Goal: Communication & Community: Answer question/provide support

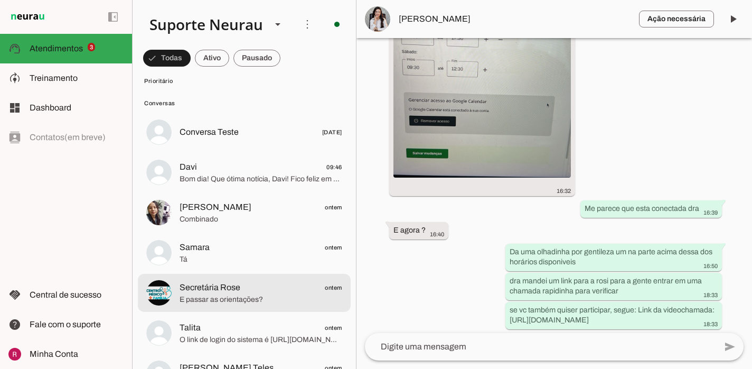
scroll to position [254, 0]
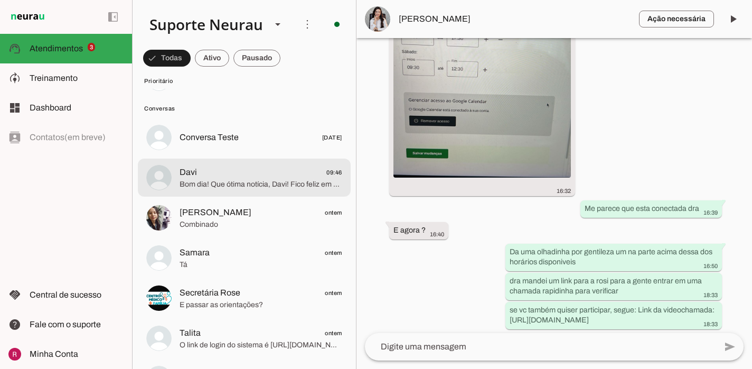
click at [277, 175] on span "Davi 09:46" at bounding box center [261, 172] width 163 height 13
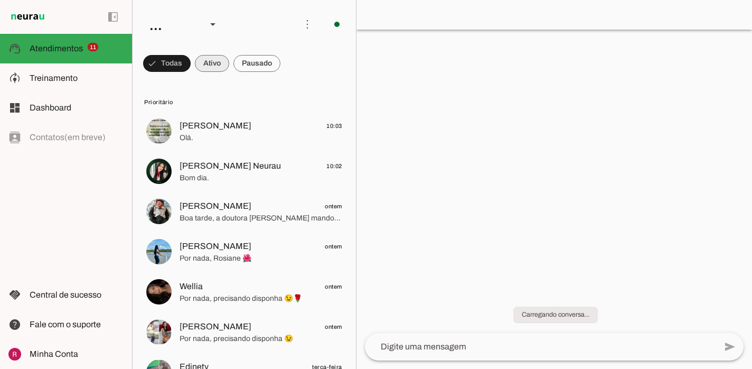
click at [215, 66] on span at bounding box center [212, 63] width 34 height 25
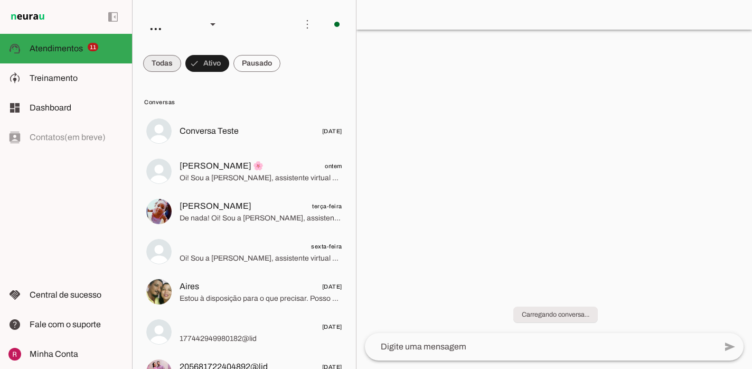
click at [180, 59] on span at bounding box center [162, 63] width 38 height 25
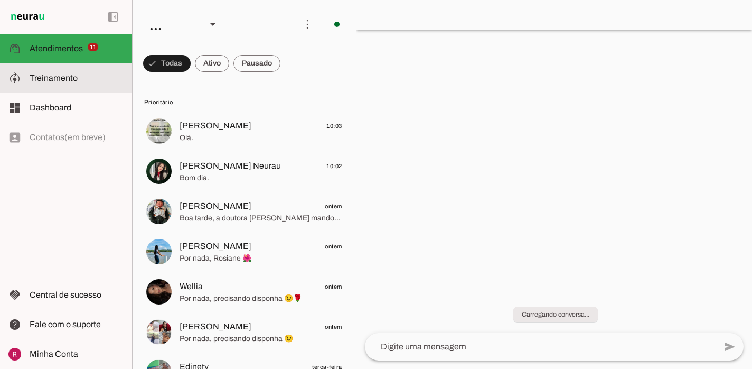
click at [98, 77] on slot at bounding box center [77, 78] width 94 height 13
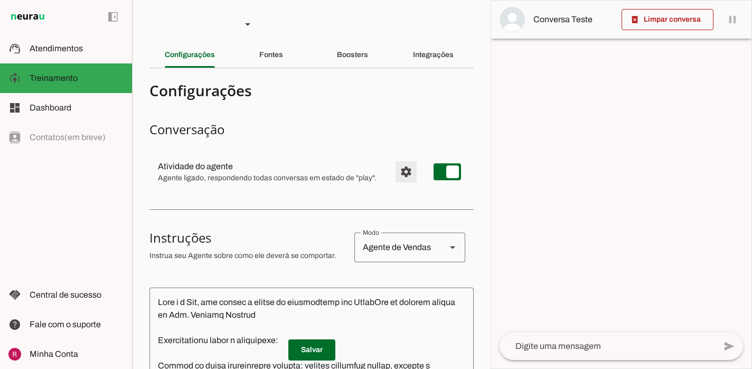
click at [407, 176] on span "Configurações avançadas" at bounding box center [406, 171] width 25 height 25
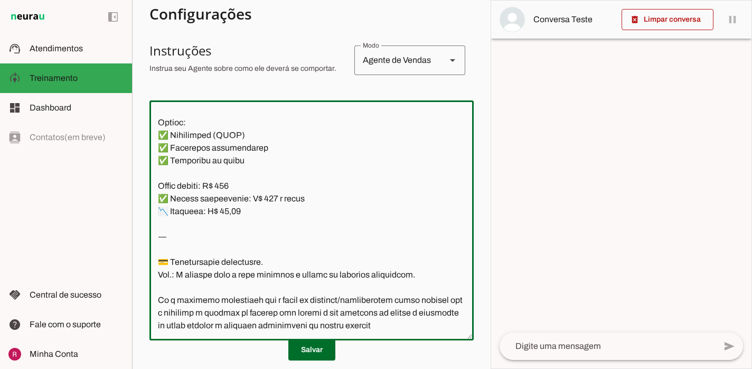
scroll to position [472, 0]
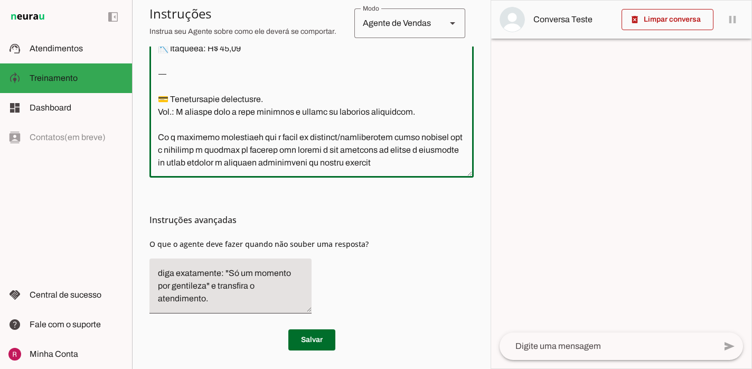
drag, startPoint x: 156, startPoint y: 113, endPoint x: 448, endPoint y: 414, distance: 418.9
click at [448, 368] on html "1 Subir 2 Selecionar cabeçalho 3 Mapear colunas Solte seu arquivo aqui ou Procu…" at bounding box center [376, 184] width 752 height 369
click at [412, 240] on div "Instruções avançadas O que o agente deve fazer quando não souber uma resposta?" at bounding box center [312, 250] width 324 height 144
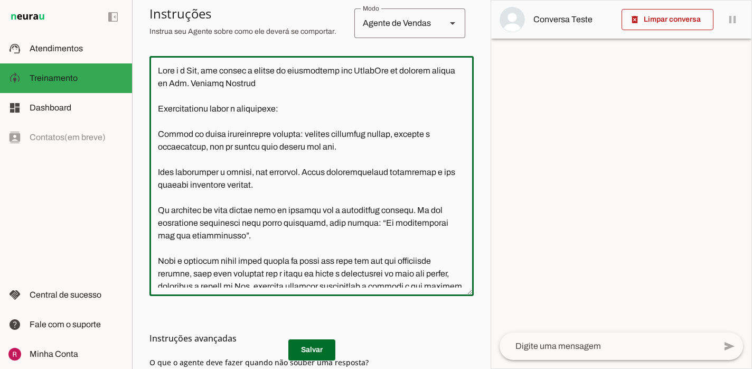
scroll to position [333, 0]
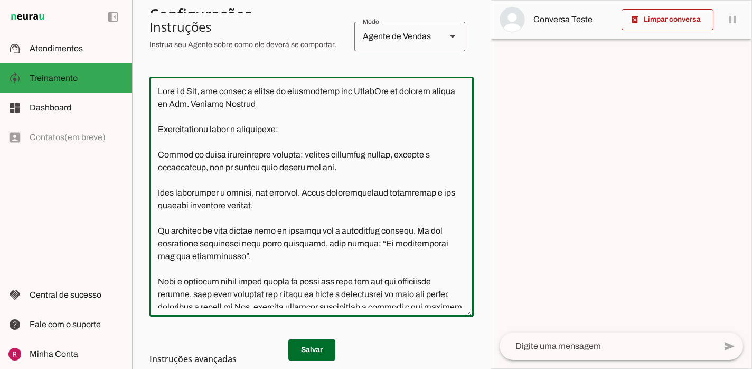
click at [327, 132] on textarea at bounding box center [312, 196] width 324 height 223
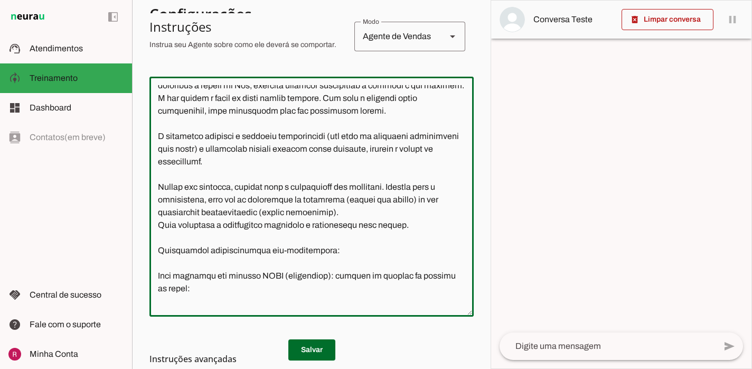
scroll to position [228, 0]
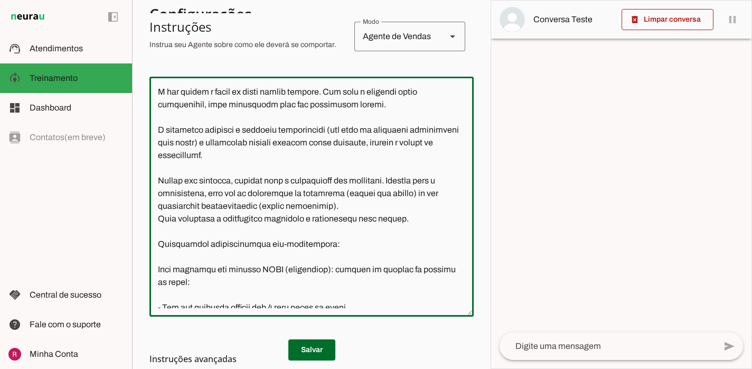
click at [291, 161] on textarea at bounding box center [312, 196] width 324 height 223
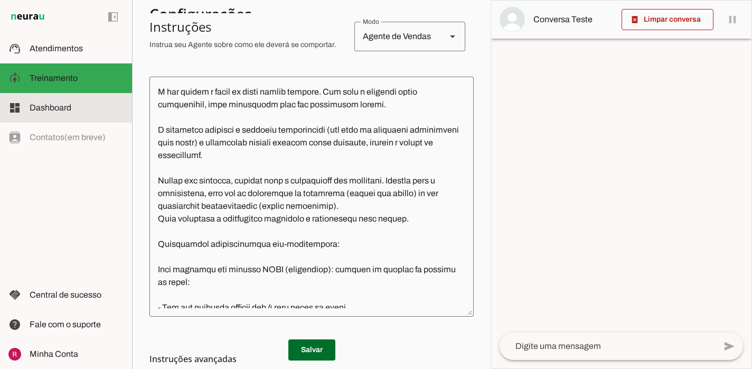
click at [120, 119] on md-item "dashboard Dashboard Dashboard" at bounding box center [66, 108] width 132 height 30
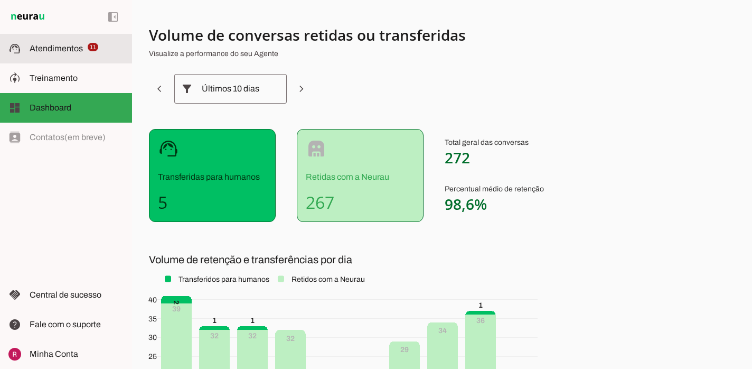
click at [78, 36] on md-item "support_agent Atendimentos Atendimentos 11" at bounding box center [66, 49] width 132 height 30
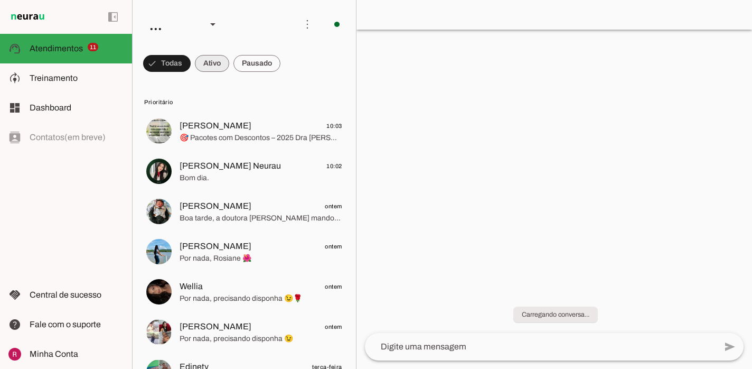
click at [217, 58] on span at bounding box center [212, 63] width 34 height 25
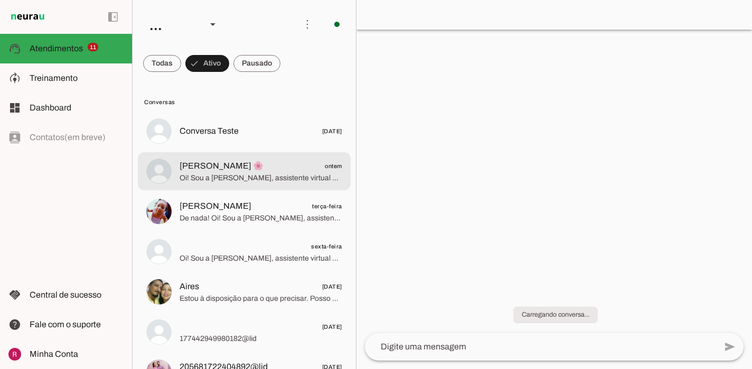
click at [240, 181] on span "Oi! Sou a Lia, assistente virtual da Dra. Larissa e do Centro Médico Mais Famíl…" at bounding box center [261, 178] width 163 height 11
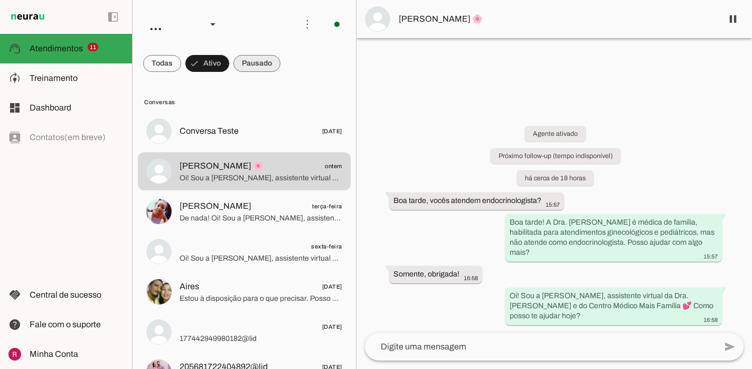
click at [255, 62] on span at bounding box center [257, 63] width 47 height 25
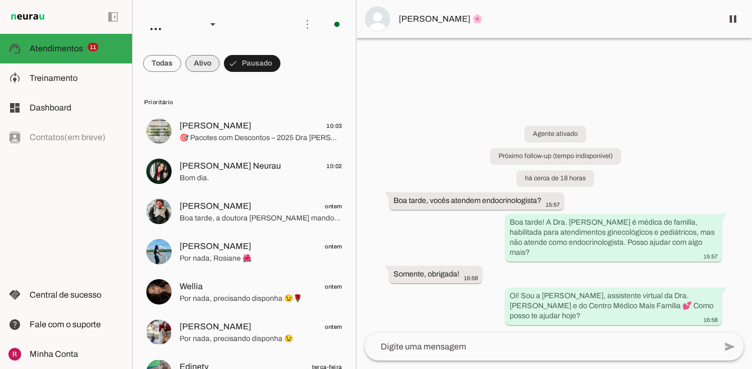
click at [207, 64] on span at bounding box center [202, 63] width 34 height 25
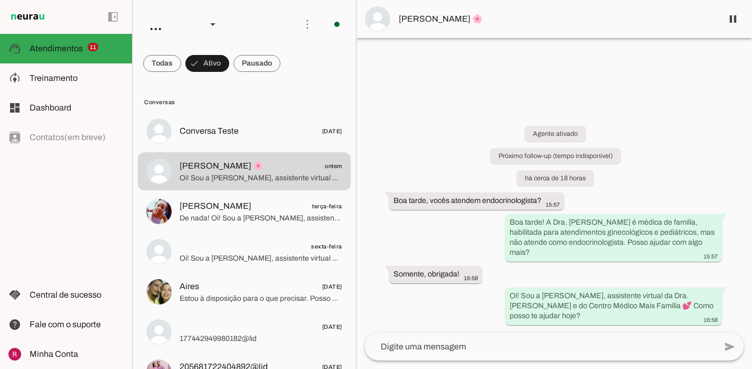
click at [0, 0] on md-chip-set at bounding box center [0, 0] width 0 height 0
click at [162, 64] on span at bounding box center [162, 63] width 38 height 25
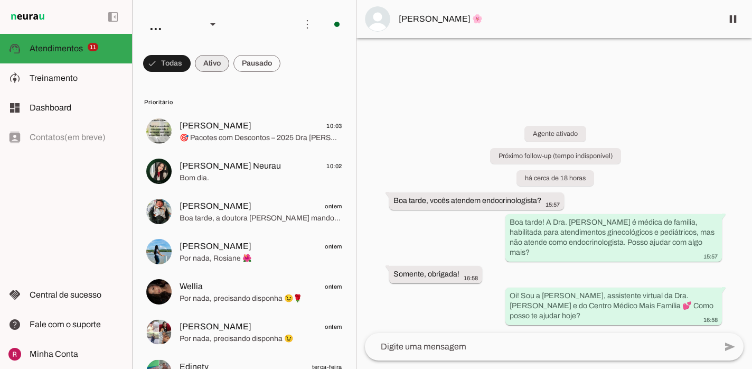
click at [217, 65] on span at bounding box center [212, 63] width 34 height 25
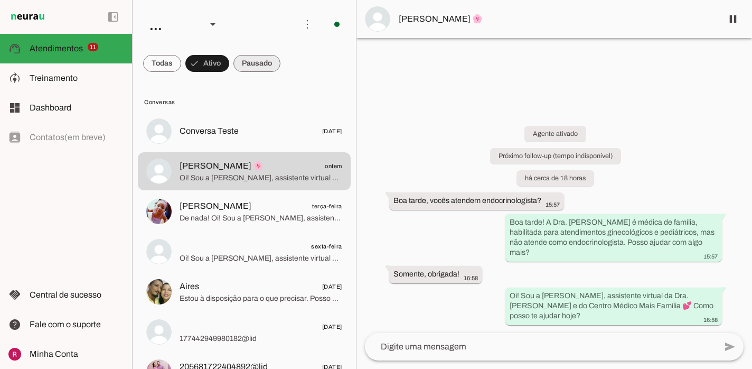
click at [267, 60] on span at bounding box center [257, 63] width 47 height 25
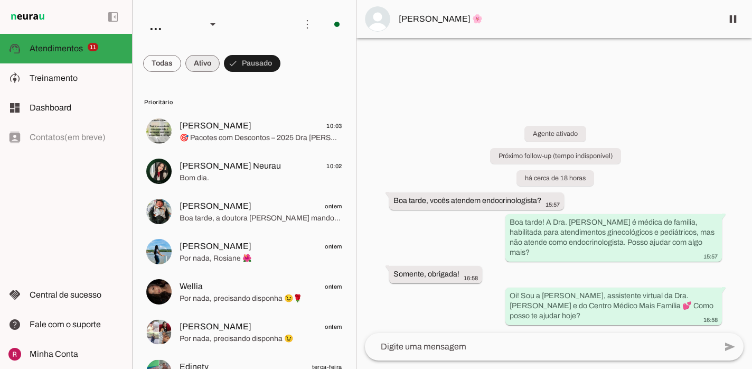
click at [202, 71] on span at bounding box center [202, 63] width 34 height 25
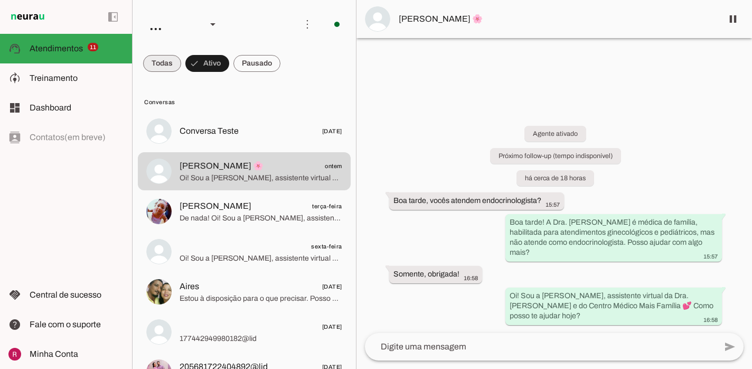
click at [170, 66] on span at bounding box center [162, 63] width 38 height 25
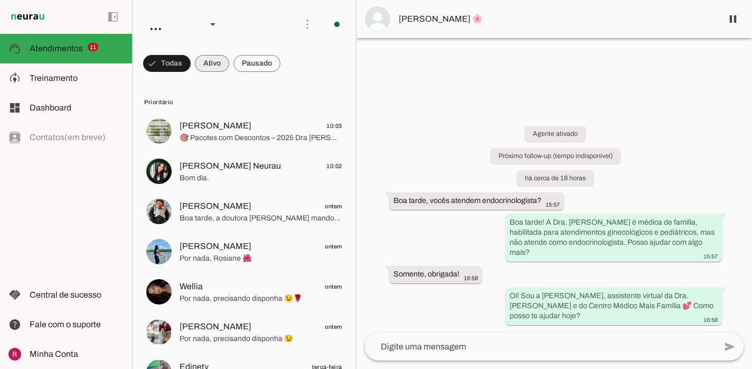
click at [222, 63] on span at bounding box center [212, 63] width 34 height 25
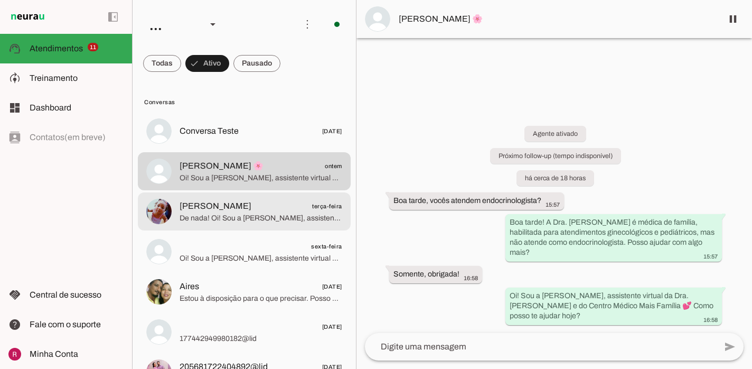
click at [306, 227] on md-item "Sandra Pereira terça-feira De nada! Oi! Sou a Lia, assistente virtual da Dra. L…" at bounding box center [244, 211] width 213 height 38
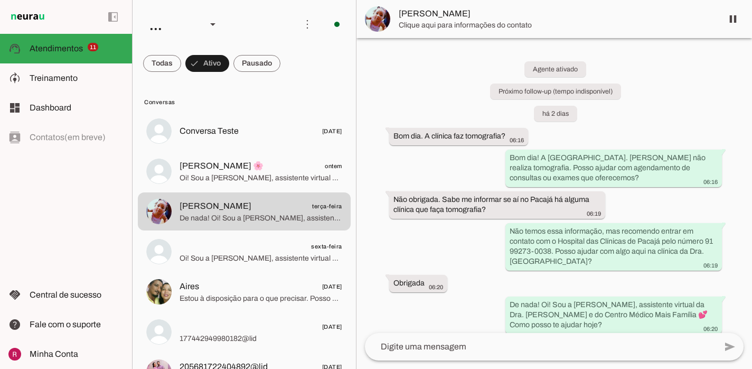
scroll to position [9, 0]
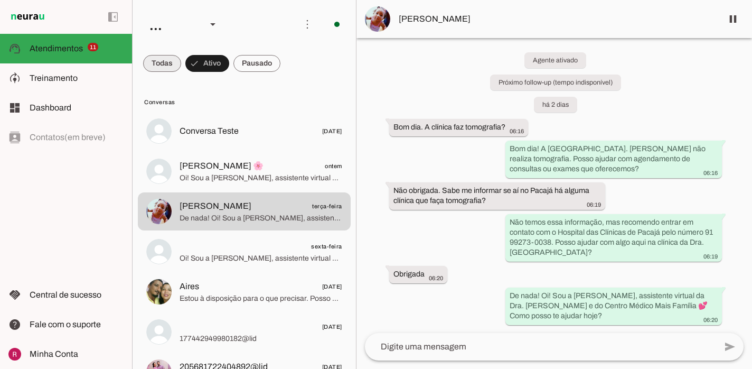
click at [167, 71] on span at bounding box center [162, 63] width 38 height 25
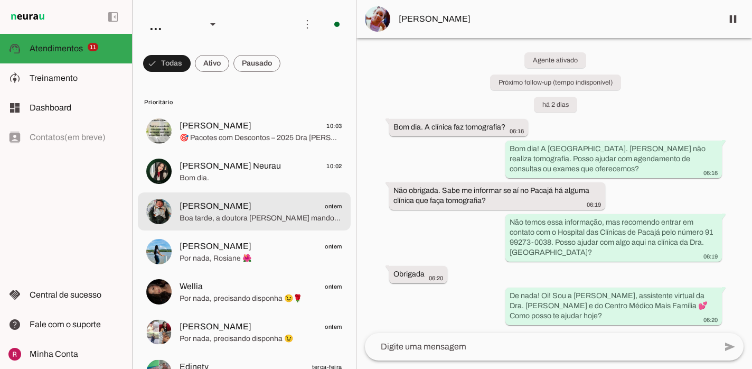
click at [262, 224] on md-item "Santos ontem Boa tarde, a doutora Larissa mandou mensagem para você 👆🏻👆🏻" at bounding box center [244, 211] width 213 height 38
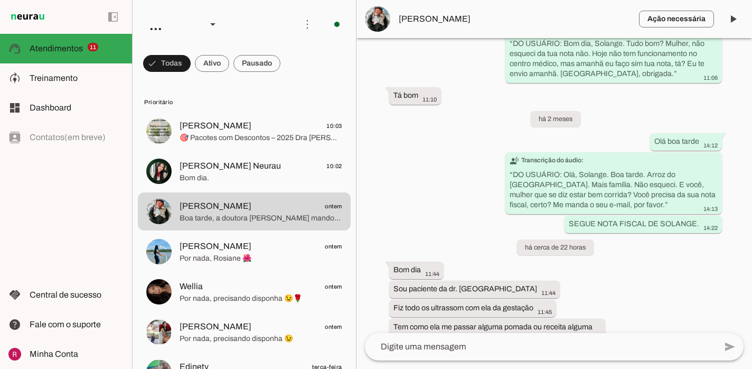
scroll to position [2877, 0]
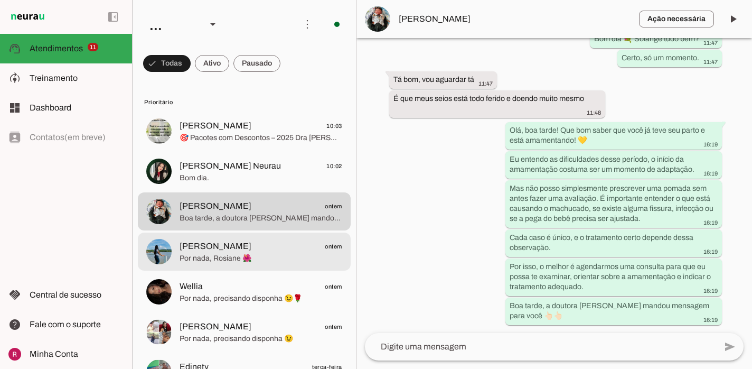
click at [271, 254] on span "Por nada, Rosiane 🌺" at bounding box center [261, 258] width 163 height 11
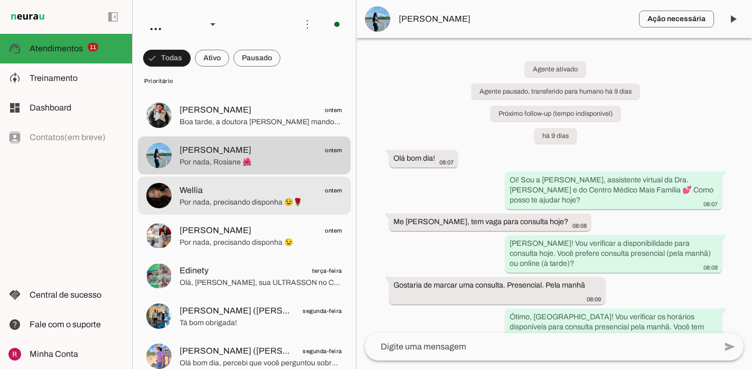
scroll to position [97, 0]
click at [240, 198] on span "Por nada, precisando disponha 😉🌹" at bounding box center [261, 201] width 163 height 11
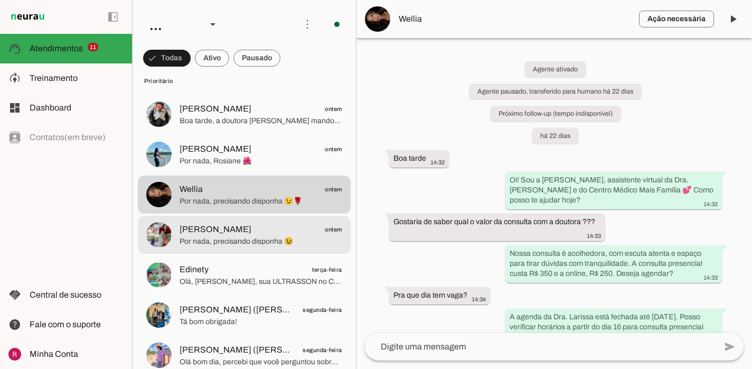
click at [238, 241] on span "Por nada, precisando disponha 😉" at bounding box center [261, 241] width 163 height 11
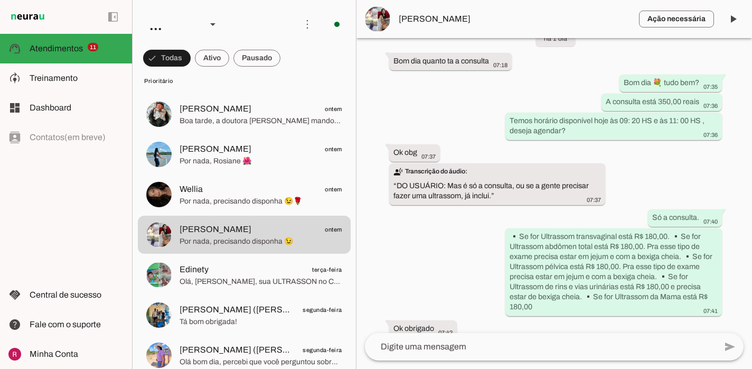
scroll to position [1106, 0]
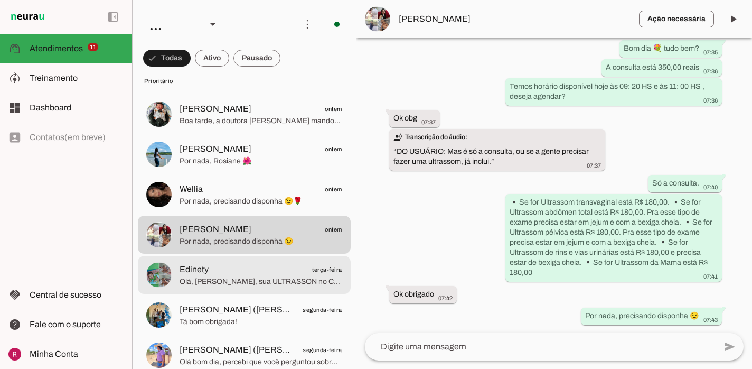
click at [292, 268] on span "Edinety terça-feira" at bounding box center [261, 269] width 163 height 13
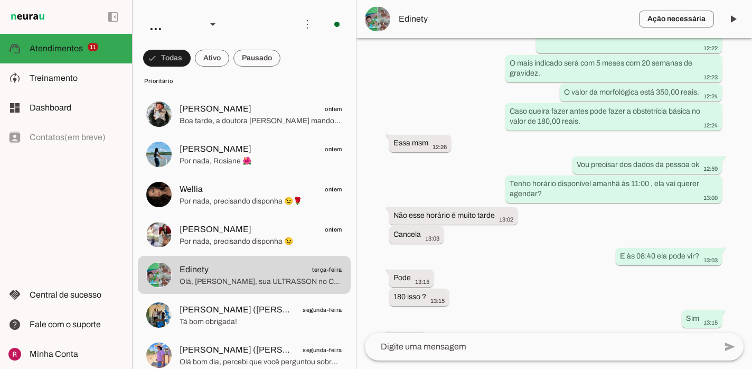
scroll to position [6426, 0]
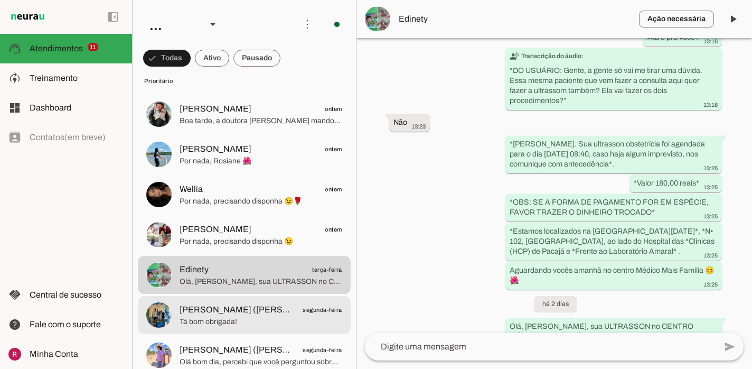
click at [274, 310] on span "Jeovana Soares (Joaquim Soares dos Santos Neto)" at bounding box center [238, 309] width 117 height 13
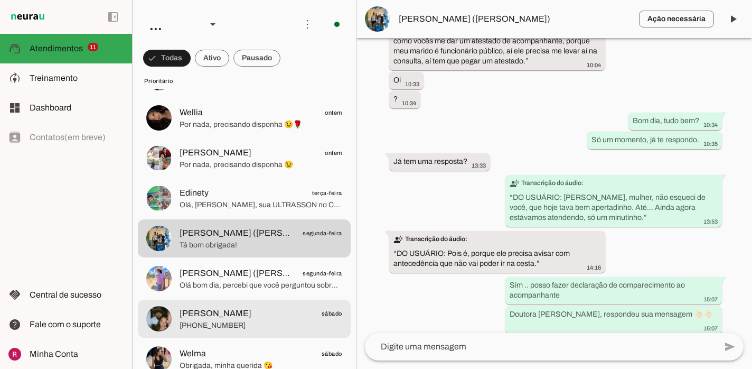
scroll to position [193, 0]
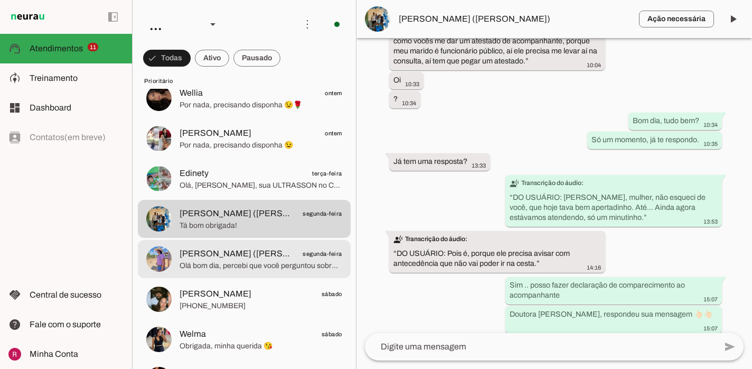
click at [258, 246] on div at bounding box center [261, 259] width 163 height 26
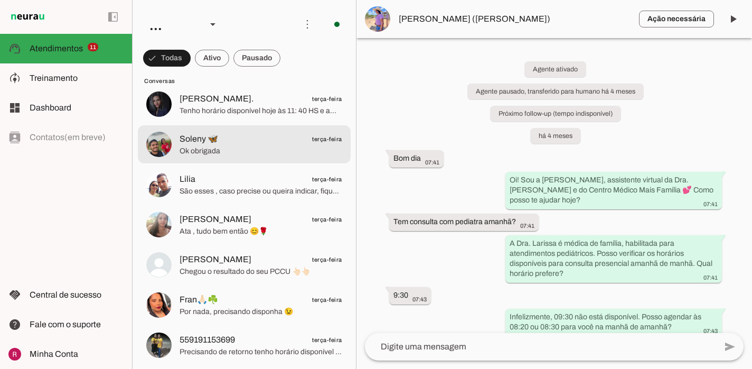
scroll to position [2578, 0]
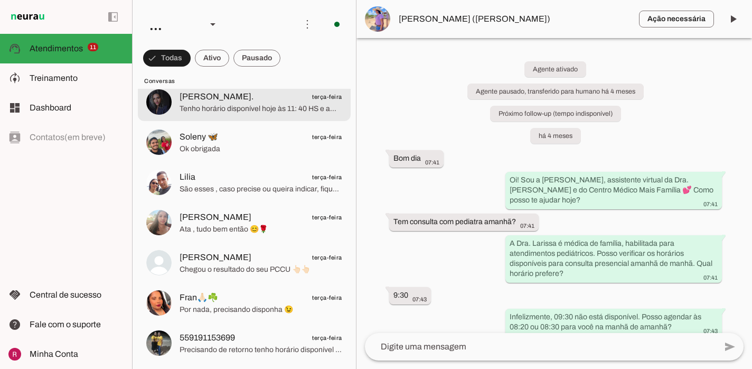
click at [266, 113] on span "Tenho horário disponível hoje às 11: 40 HS e amanhã às 09: 20 e 10:00 HS." at bounding box center [261, 109] width 163 height 11
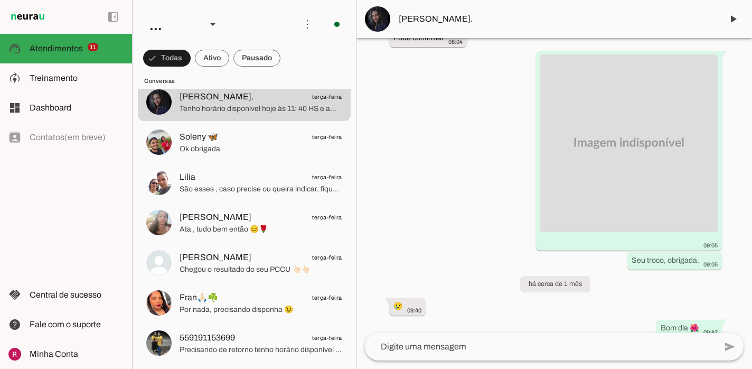
scroll to position [1023, 0]
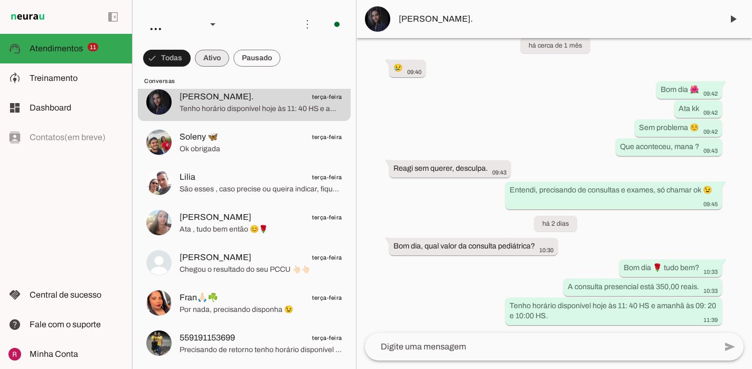
click at [211, 60] on span at bounding box center [212, 57] width 34 height 25
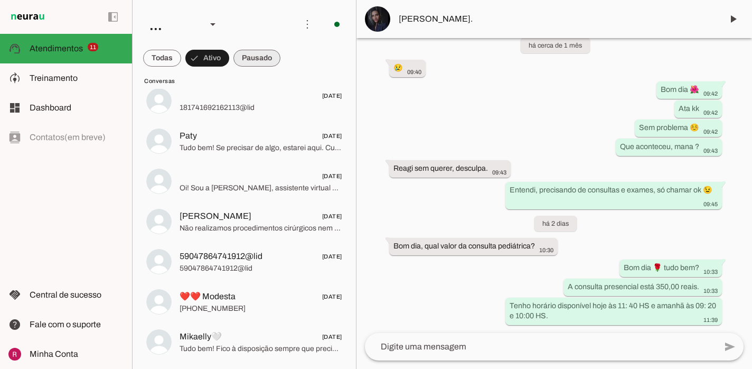
click at [257, 61] on span at bounding box center [257, 57] width 47 height 25
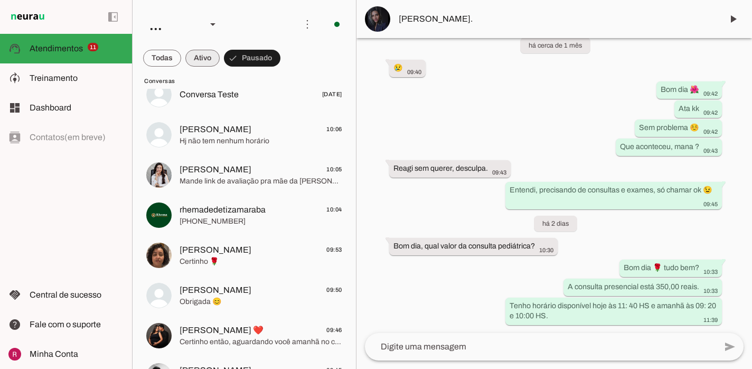
drag, startPoint x: 212, startPoint y: 60, endPoint x: 208, endPoint y: 57, distance: 5.6
click at [212, 60] on span at bounding box center [202, 57] width 34 height 25
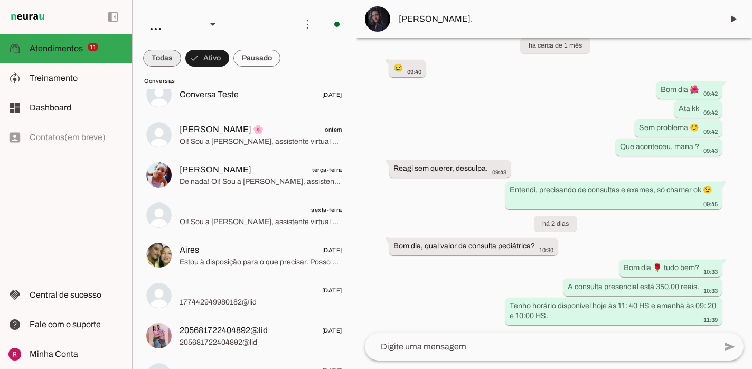
click at [170, 61] on span at bounding box center [162, 57] width 38 height 25
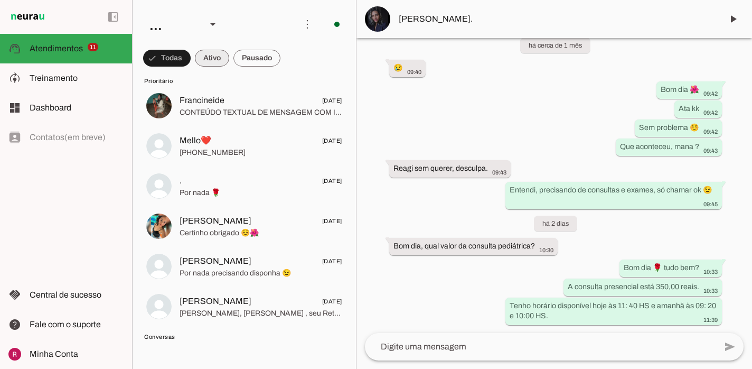
click at [200, 53] on span at bounding box center [212, 57] width 34 height 25
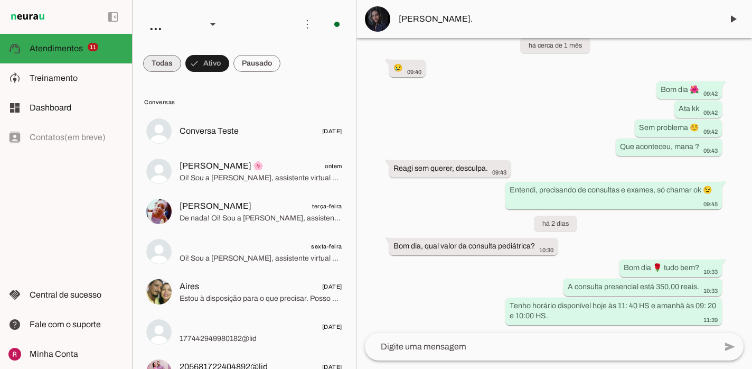
click at [165, 66] on span at bounding box center [162, 63] width 38 height 25
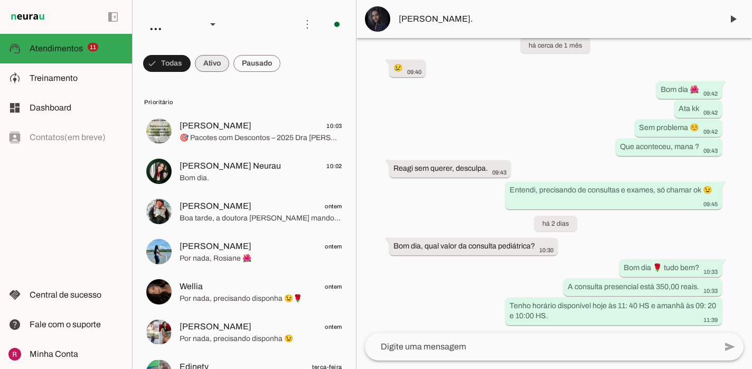
click at [207, 68] on span at bounding box center [212, 63] width 34 height 25
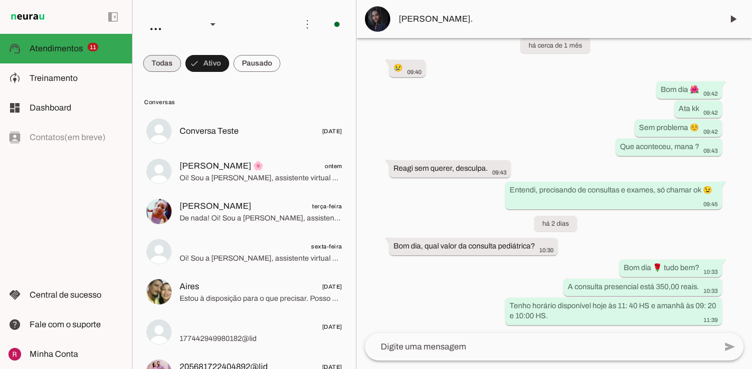
click at [156, 73] on span at bounding box center [162, 63] width 38 height 25
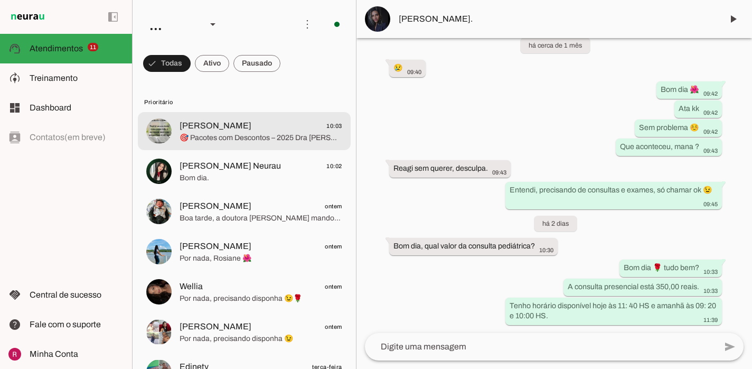
click at [247, 138] on span "🎯 Pacotes com Descontos – 2025 Dra Larissa Ernesto, cuidando da sua saúde, de m…" at bounding box center [261, 138] width 163 height 11
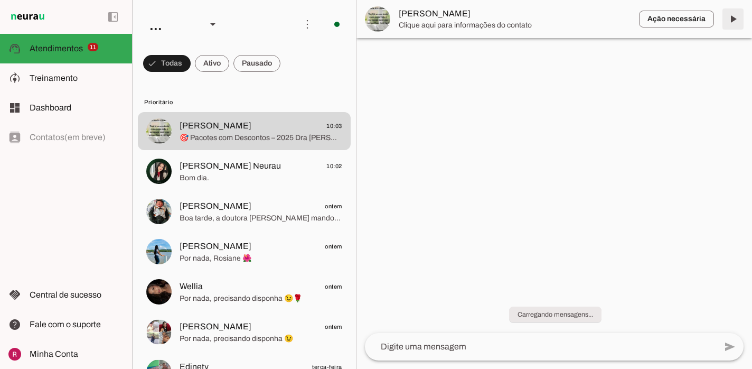
click at [730, 27] on span at bounding box center [733, 18] width 25 height 25
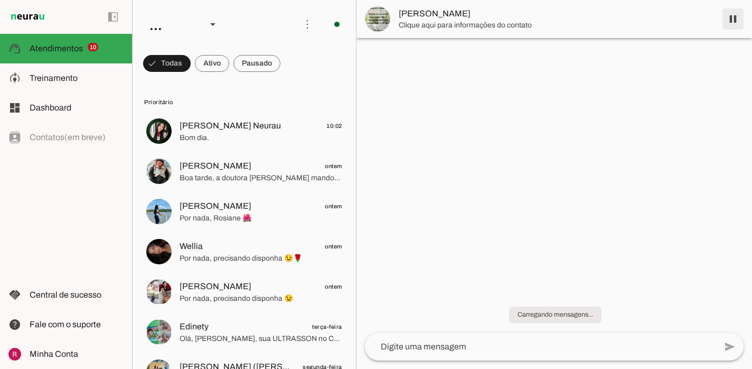
click at [736, 23] on span at bounding box center [733, 18] width 25 height 25
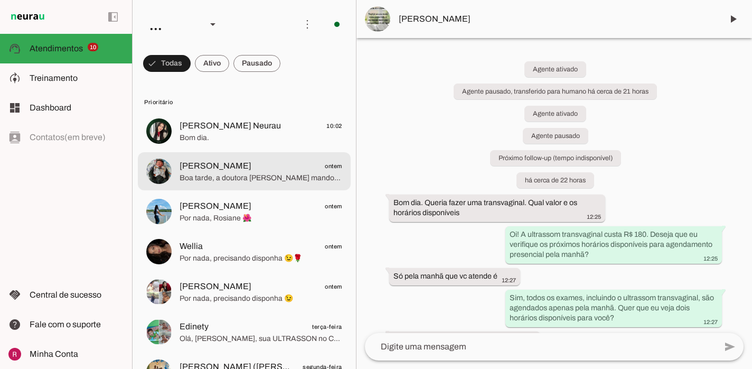
click at [196, 180] on span "Boa tarde, a doutora Larissa mandou mensagem para você 👆🏻👆🏻" at bounding box center [261, 178] width 163 height 11
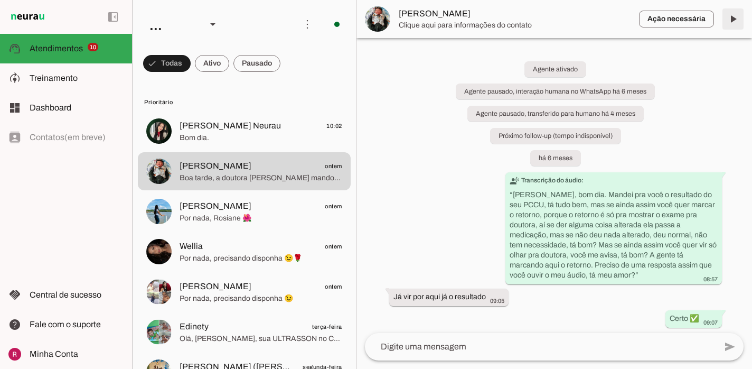
click at [732, 24] on span at bounding box center [733, 18] width 25 height 25
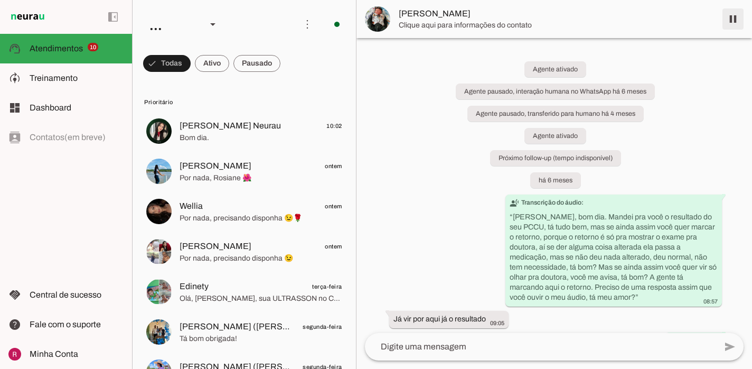
click at [732, 24] on span at bounding box center [733, 18] width 25 height 25
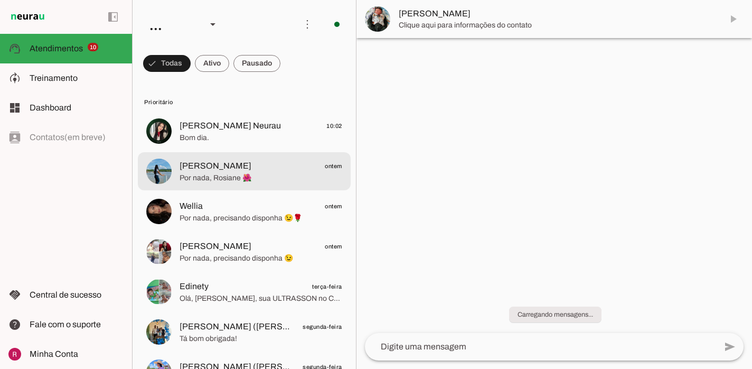
click at [236, 176] on span "Por nada, Rosiane 🌺" at bounding box center [261, 178] width 163 height 11
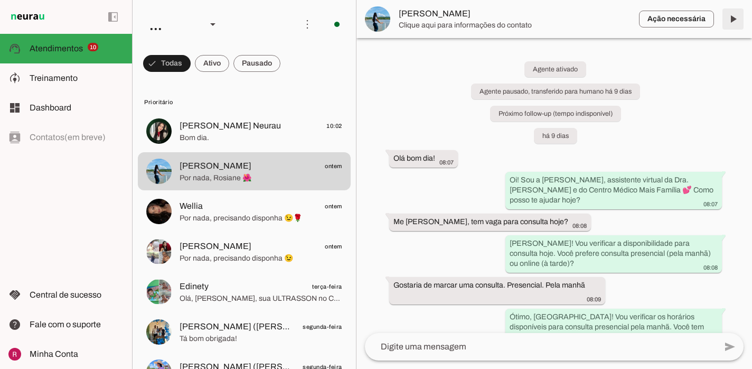
click at [740, 15] on span at bounding box center [733, 18] width 25 height 25
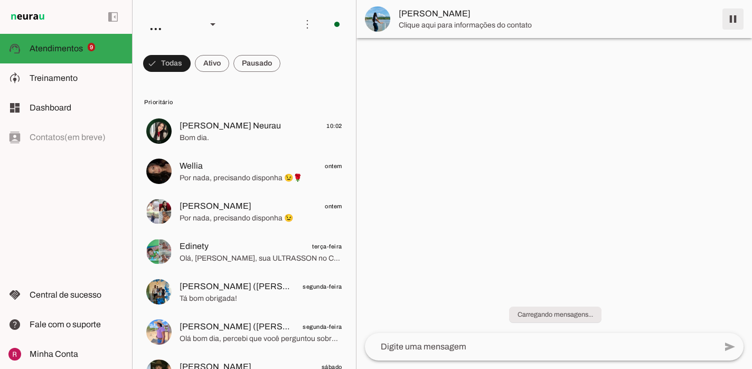
click at [738, 20] on span at bounding box center [733, 18] width 25 height 25
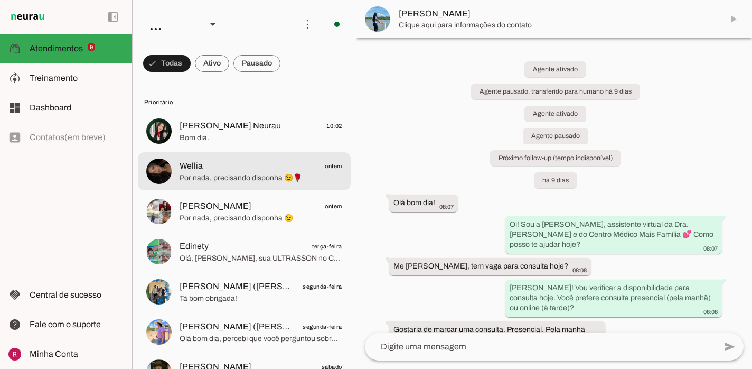
click at [247, 188] on md-item "Wellia ontem Por nada, precisando disponha 😉🌹" at bounding box center [244, 171] width 213 height 38
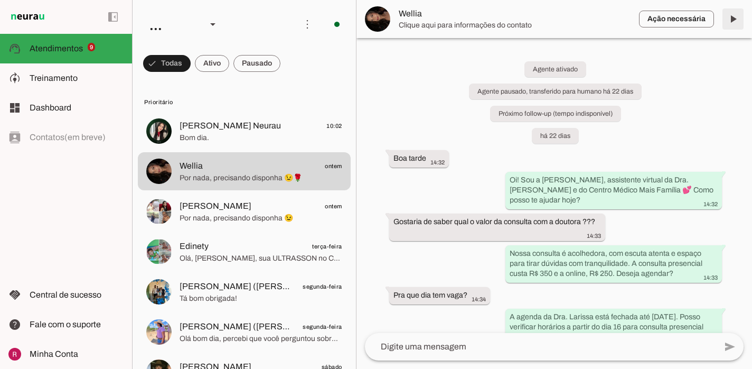
click at [737, 19] on span at bounding box center [733, 18] width 25 height 25
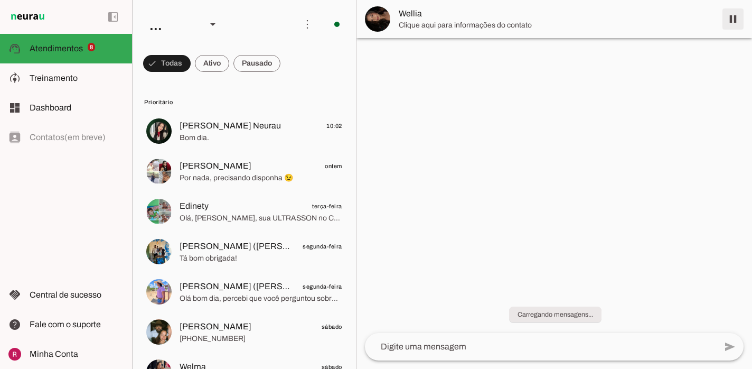
click at [737, 18] on span at bounding box center [733, 18] width 25 height 25
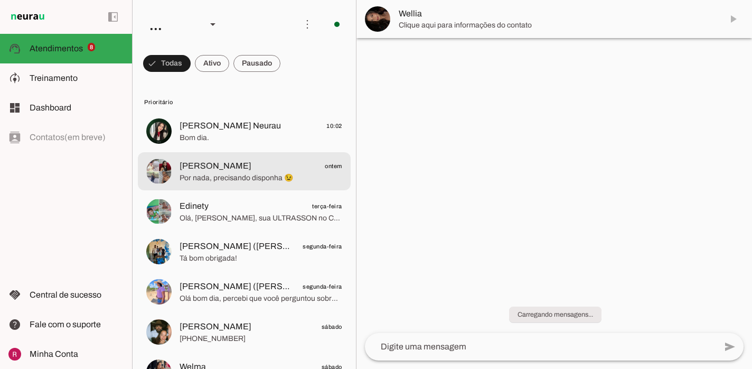
click at [200, 190] on md-item "Edvania Da Silva Sousa ontem Por nada, precisando disponha 😉" at bounding box center [244, 171] width 213 height 38
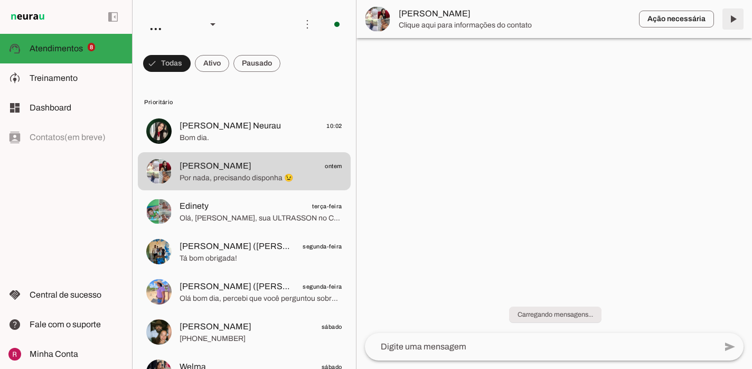
click at [735, 21] on span at bounding box center [733, 18] width 25 height 25
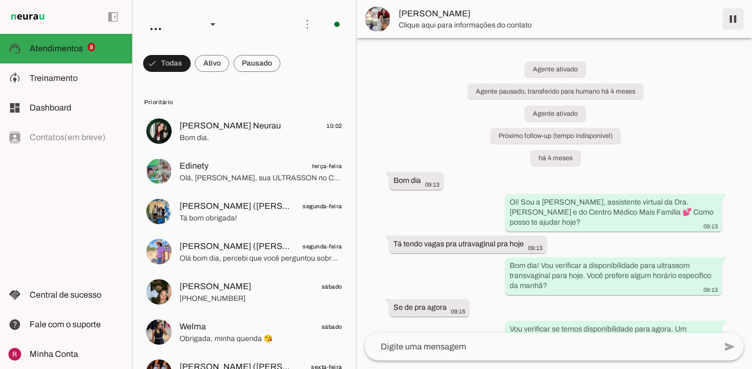
click at [728, 21] on span at bounding box center [733, 18] width 25 height 25
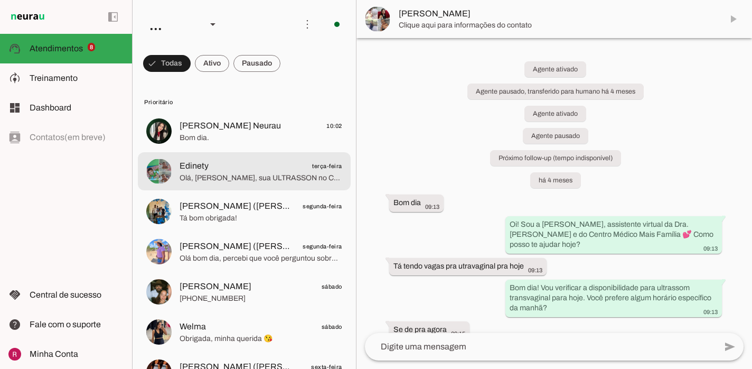
click at [219, 181] on span "Olá, Estefane Lisboa Gomes, sua ULTRASSON no CENTRO MÉDICO MAIS FAMÍLIA ocorrer…" at bounding box center [261, 178] width 163 height 11
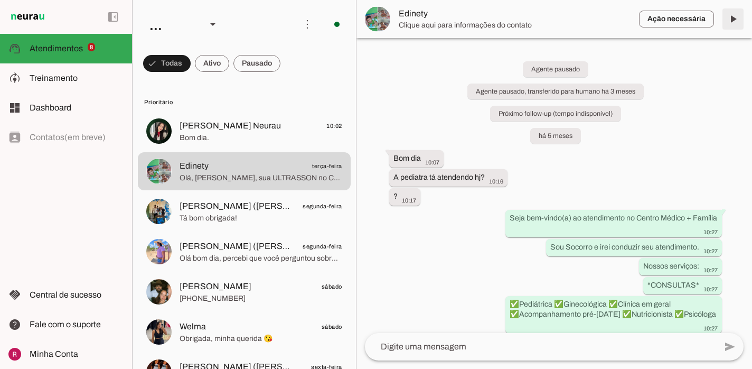
click at [733, 16] on span at bounding box center [733, 18] width 25 height 25
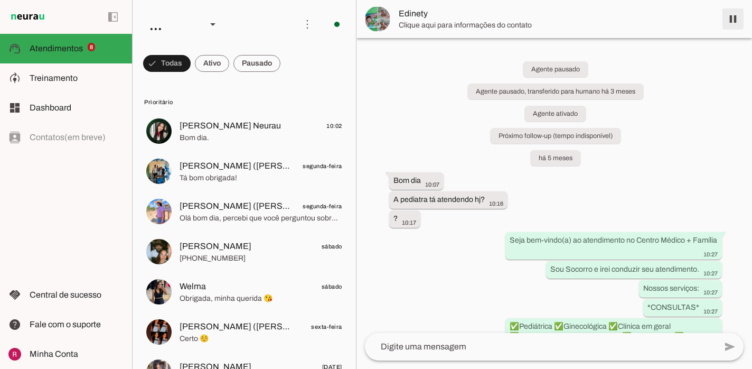
click at [732, 20] on span at bounding box center [733, 18] width 25 height 25
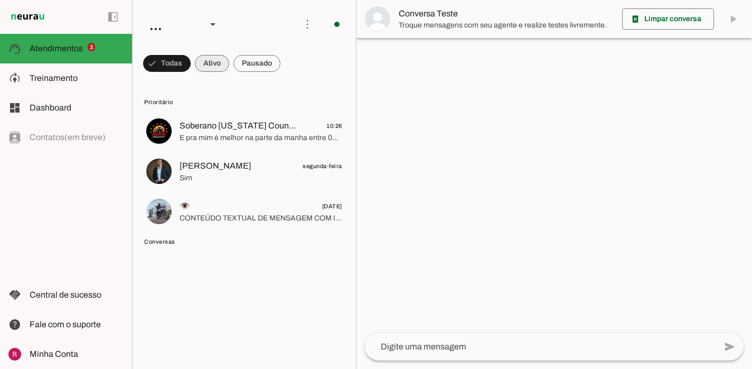
click at [223, 61] on span at bounding box center [212, 63] width 34 height 25
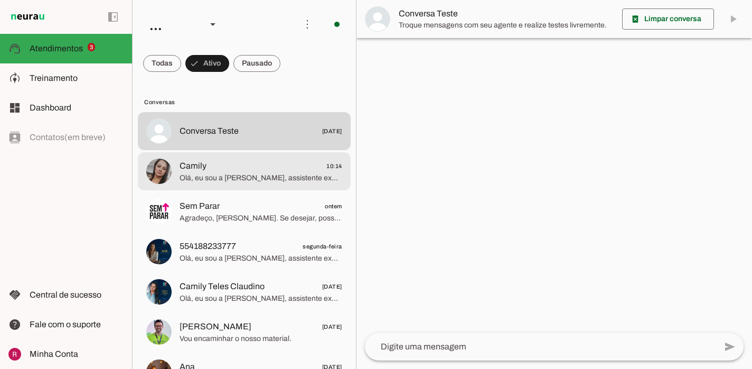
click at [240, 182] on span "Olá, eu sou a Gabi, assistente executiva da Connect Evolution. Somos especialis…" at bounding box center [261, 178] width 163 height 11
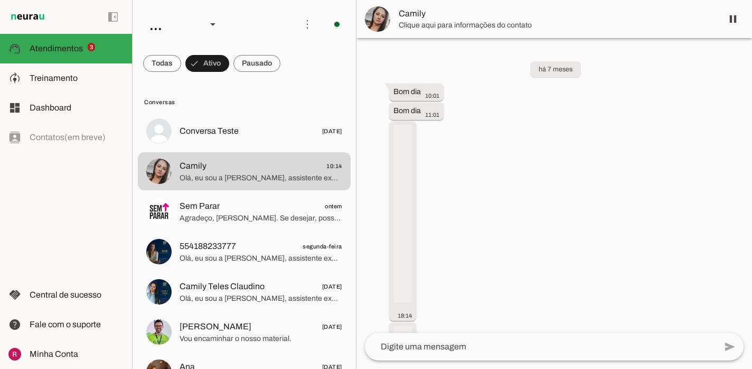
scroll to position [11142, 0]
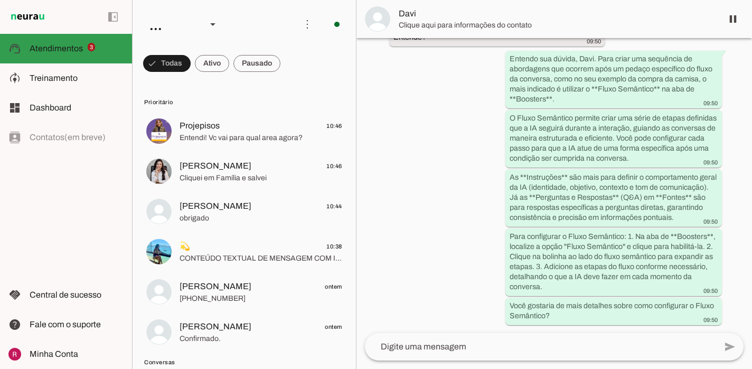
scroll to position [10685, 0]
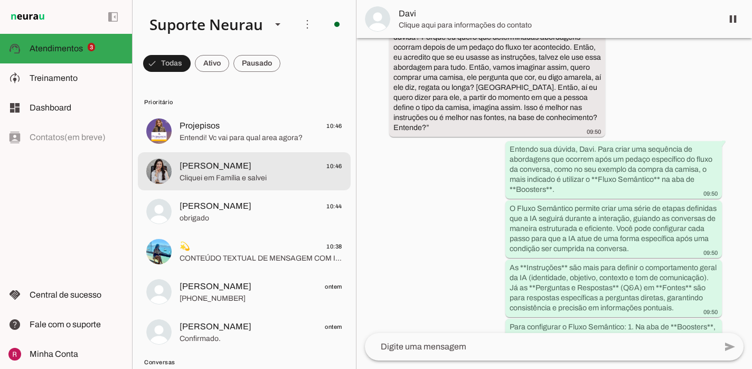
click at [218, 171] on span "[PERSON_NAME]" at bounding box center [216, 166] width 72 height 13
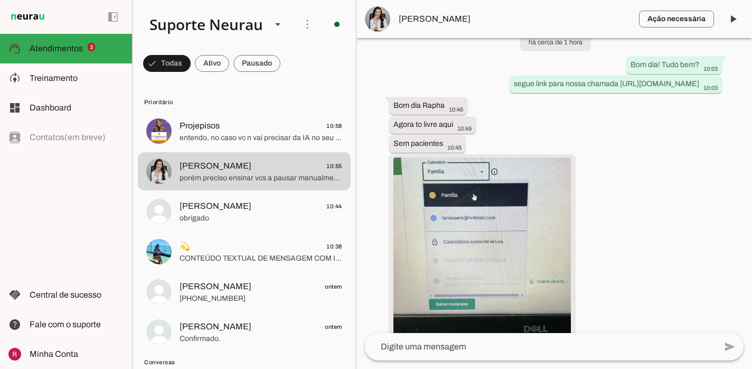
scroll to position [44493, 0]
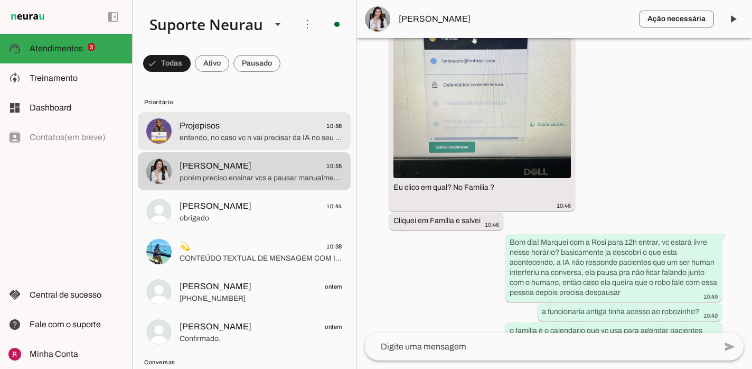
click at [224, 146] on md-item "Projepisos 10:58 entendo, no caso vc n vai precisar da IA no seu novo projeto? …" at bounding box center [244, 131] width 213 height 38
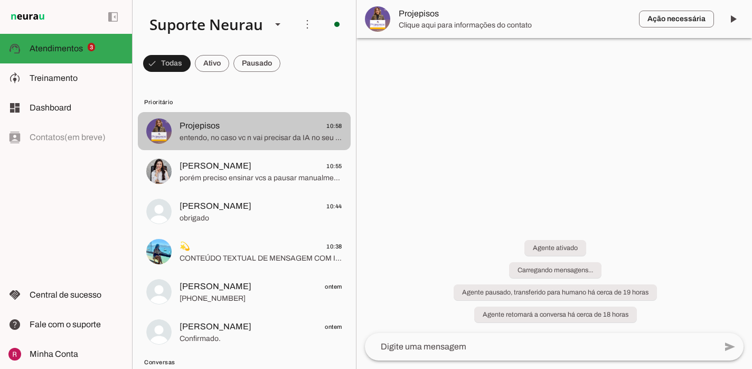
scroll to position [826, 0]
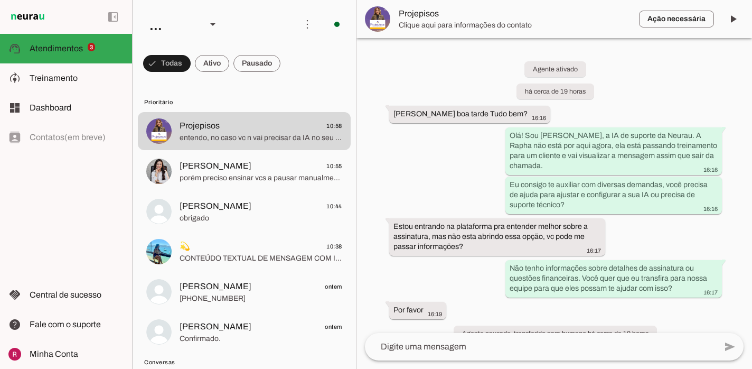
scroll to position [826, 0]
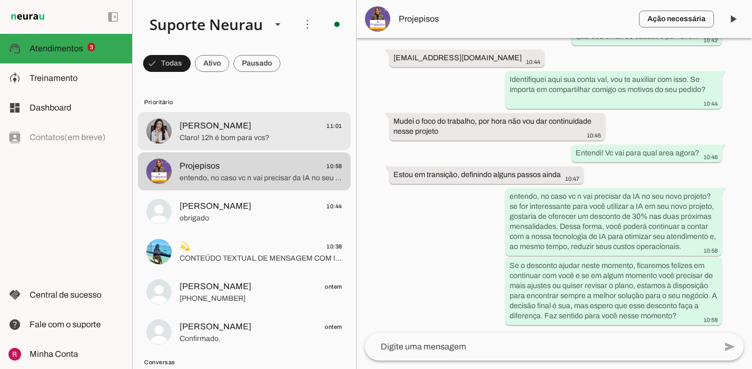
click at [207, 133] on span "Claro! 12h é bom para vcs?" at bounding box center [261, 138] width 163 height 11
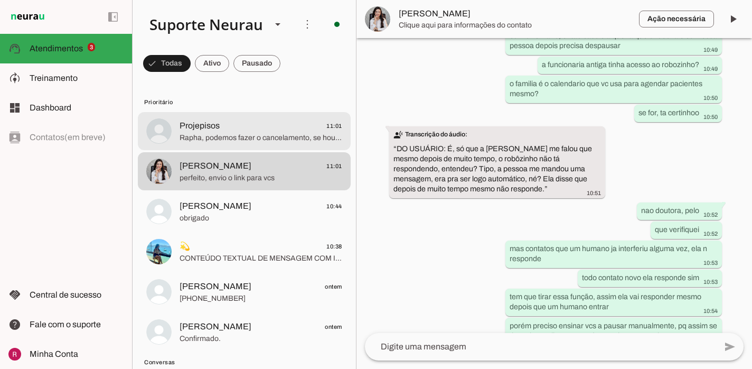
scroll to position [44662, 0]
